Goal: Task Accomplishment & Management: Use online tool/utility

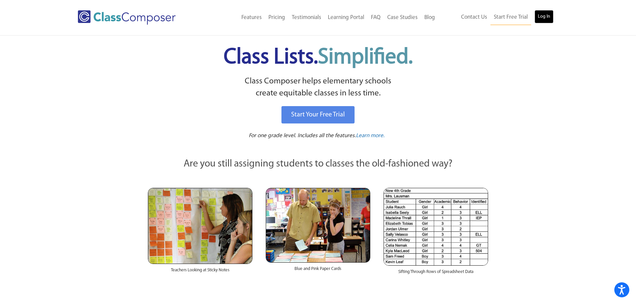
click at [546, 15] on link "Log In" at bounding box center [544, 16] width 19 height 13
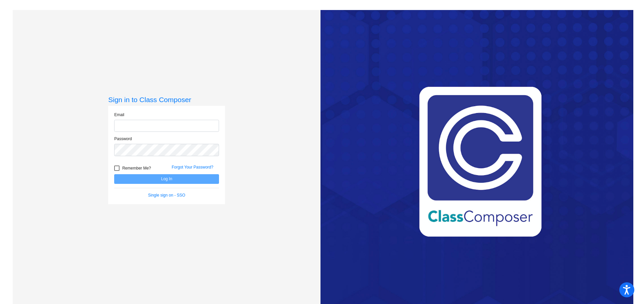
type input "[EMAIL_ADDRESS][DOMAIN_NAME]"
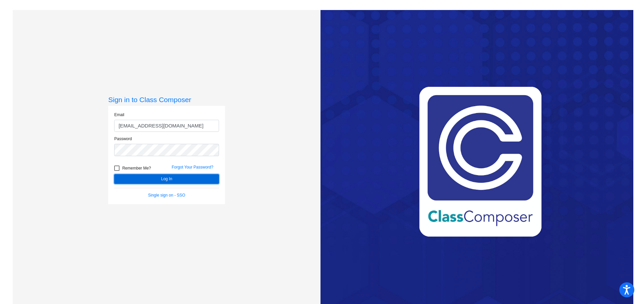
click at [165, 178] on button "Log In" at bounding box center [166, 179] width 105 height 10
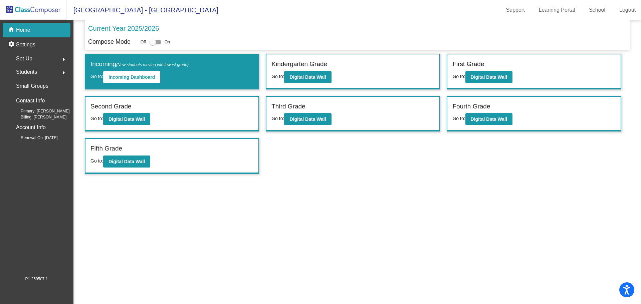
click at [42, 68] on div "Students arrow_right" at bounding box center [39, 71] width 64 height 13
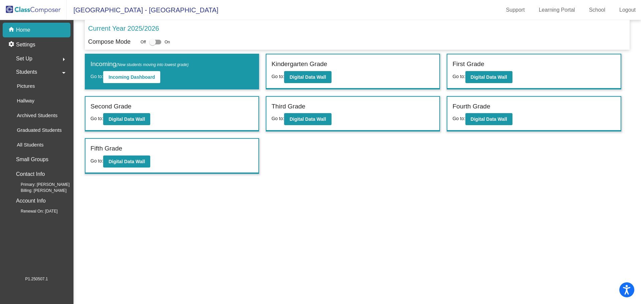
click at [42, 68] on div "Students arrow_drop_down" at bounding box center [39, 71] width 64 height 13
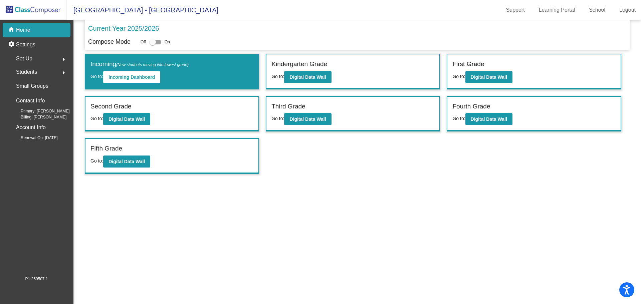
click at [133, 26] on p "Current Year 2025/2026" at bounding box center [123, 28] width 71 height 10
click at [30, 29] on div "home Home" at bounding box center [37, 30] width 68 height 15
click at [381, 72] on div "Kindergarten Grade Go to: Digital Data Wall" at bounding box center [353, 71] width 173 height 34
click at [322, 80] on button "Digital Data Wall" at bounding box center [307, 77] width 47 height 12
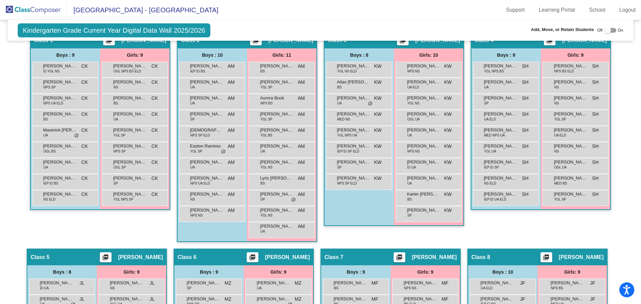
scroll to position [167, 0]
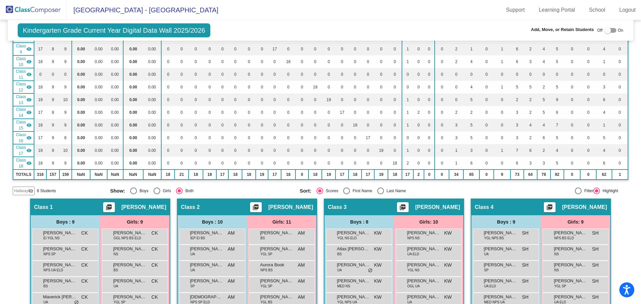
click at [575, 189] on div at bounding box center [578, 191] width 7 height 7
click at [578, 194] on input "Filter" at bounding box center [578, 194] width 0 height 0
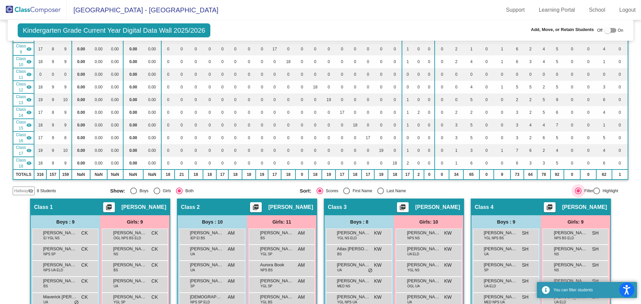
click at [575, 189] on div at bounding box center [578, 191] width 7 height 7
click at [578, 194] on input "Filter" at bounding box center [578, 194] width 0 height 0
radio input "true"
click at [593, 189] on div at bounding box center [596, 191] width 7 height 7
click at [596, 194] on input "Highlight" at bounding box center [596, 194] width 0 height 0
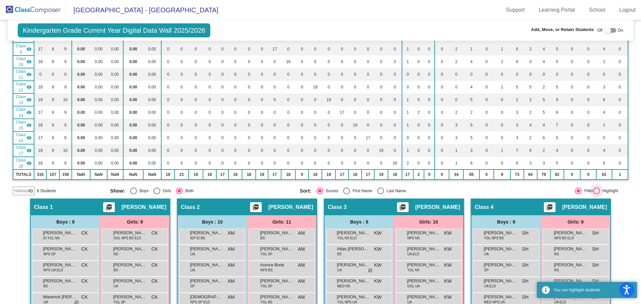
radio input "true"
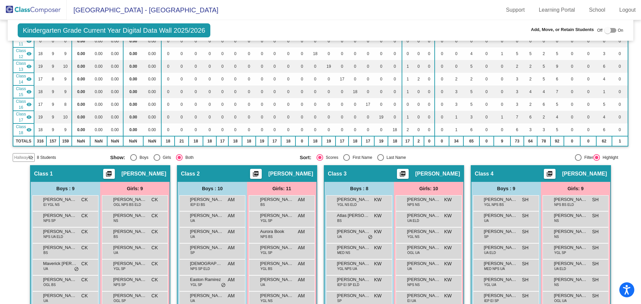
scroll to position [0, 0]
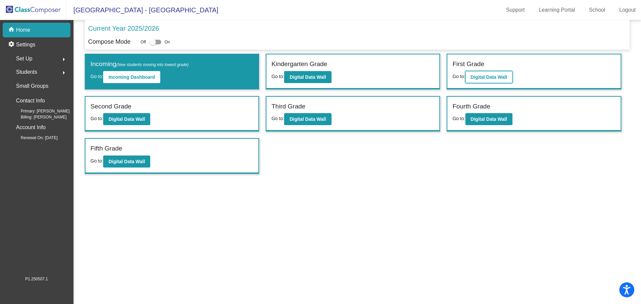
click at [507, 77] on b "Digital Data Wall" at bounding box center [489, 76] width 36 height 5
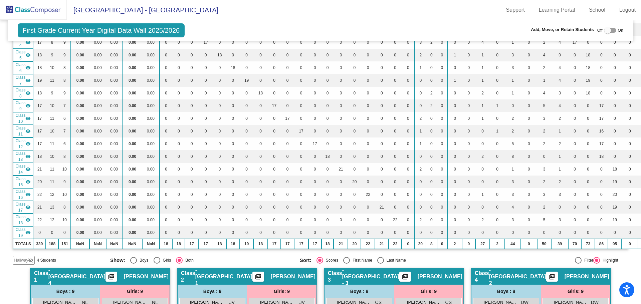
scroll to position [210, 0]
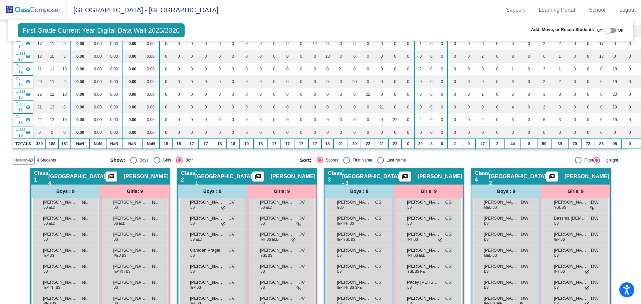
click at [241, 178] on div "Class 2 - Broad Street 1 picture_as_pdf Jess Valek" at bounding box center [247, 177] width 139 height 16
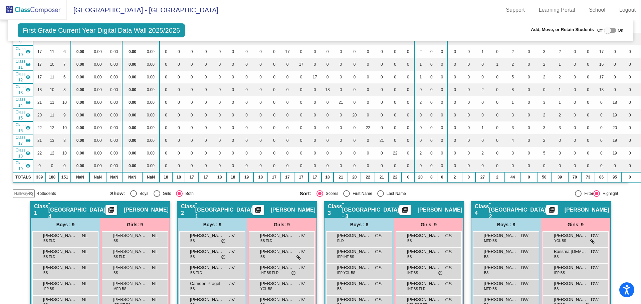
scroll to position [311, 0]
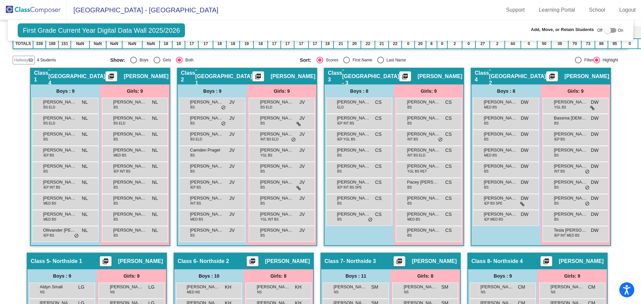
click at [304, 76] on span "Jess Valek" at bounding box center [293, 76] width 45 height 7
click at [21, 59] on span "Hallway" at bounding box center [21, 60] width 14 height 6
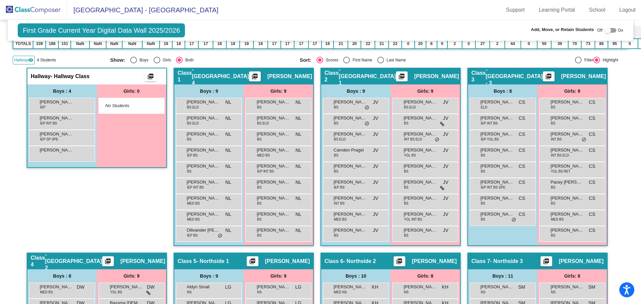
click at [21, 59] on span "Hallway" at bounding box center [21, 60] width 14 height 6
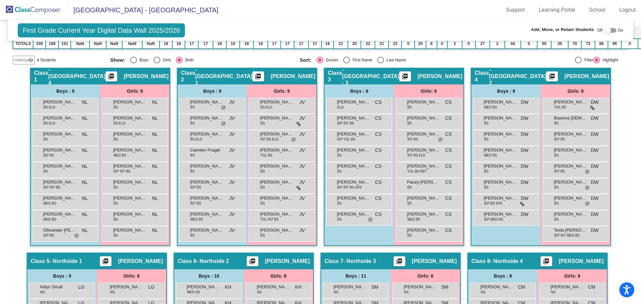
click at [217, 77] on span "- Broad Street 1" at bounding box center [223, 76] width 57 height 20
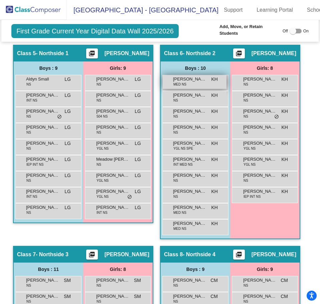
scroll to position [635, 0]
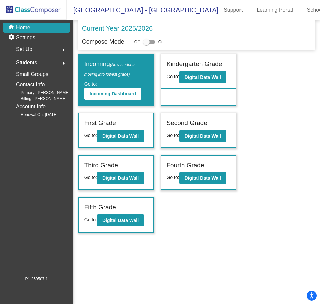
click at [116, 161] on label "Third Grade" at bounding box center [101, 166] width 34 height 10
click at [122, 174] on button "Digital Data Wall" at bounding box center [120, 178] width 47 height 12
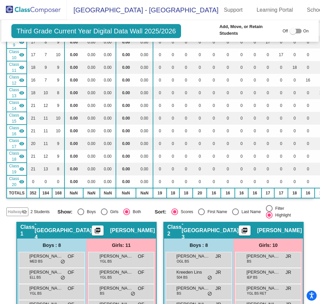
scroll to position [334, 0]
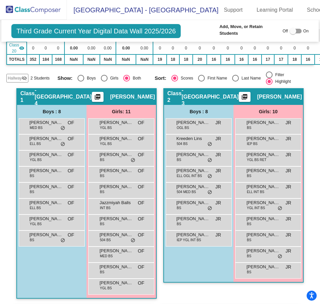
drag, startPoint x: 49, startPoint y: 248, endPoint x: 27, endPoint y: 268, distance: 29.8
click at [0, 0] on div "Boys : 8 Ashton Desiderio MED BS OF lock do_not_disturb_alt Austin Li ELL BS OF…" at bounding box center [0, 0] width 0 height 0
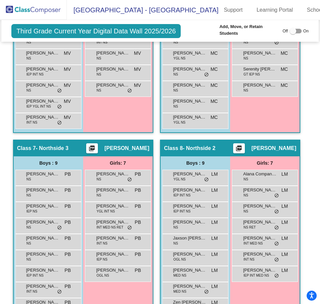
scroll to position [935, 0]
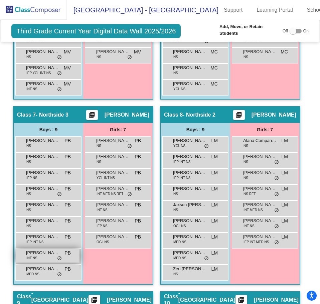
click at [58, 256] on span "do_not_disturb_alt" at bounding box center [59, 258] width 5 height 5
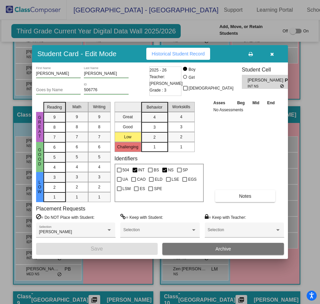
click at [271, 54] on icon "button" at bounding box center [272, 54] width 4 height 5
